Goal: Check status

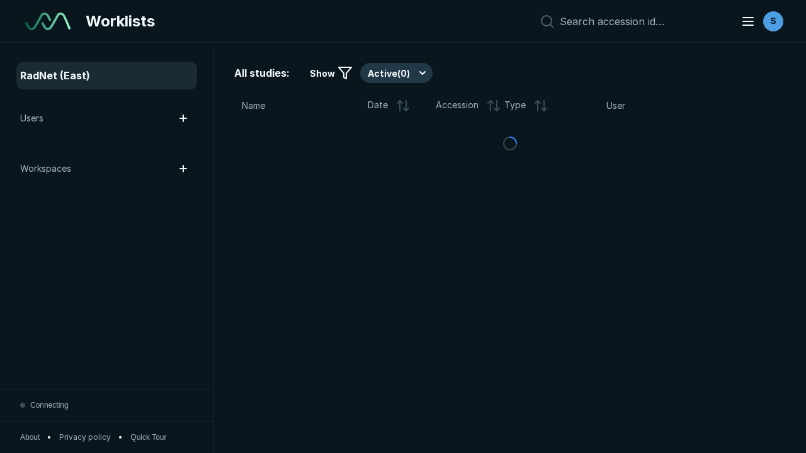
scroll to position [3439, 5246]
